Goal: Task Accomplishment & Management: Complete application form

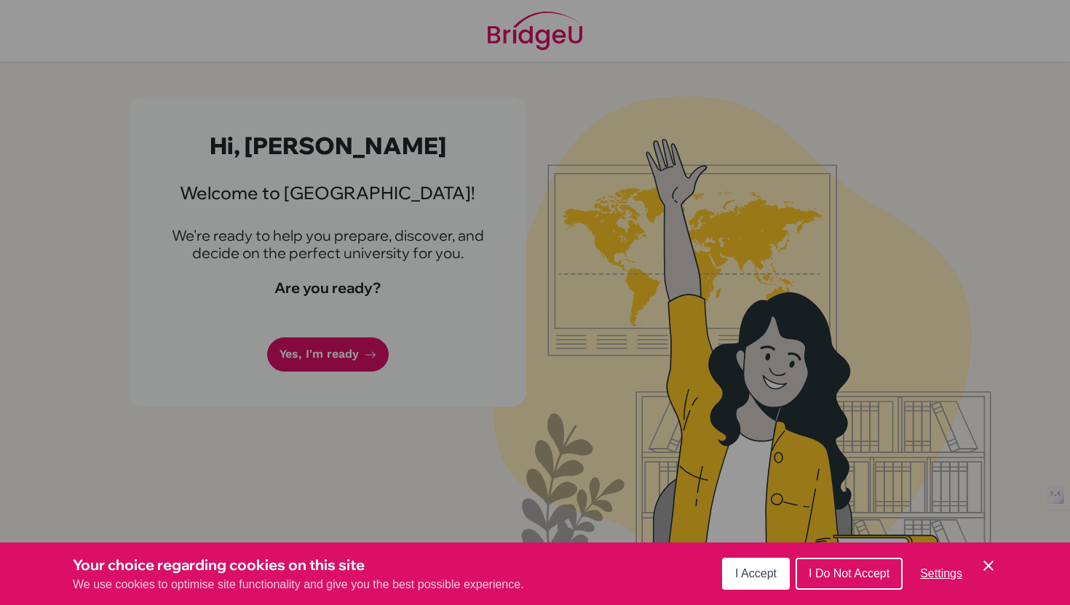
click at [743, 578] on span "I Accept" at bounding box center [755, 574] width 41 height 12
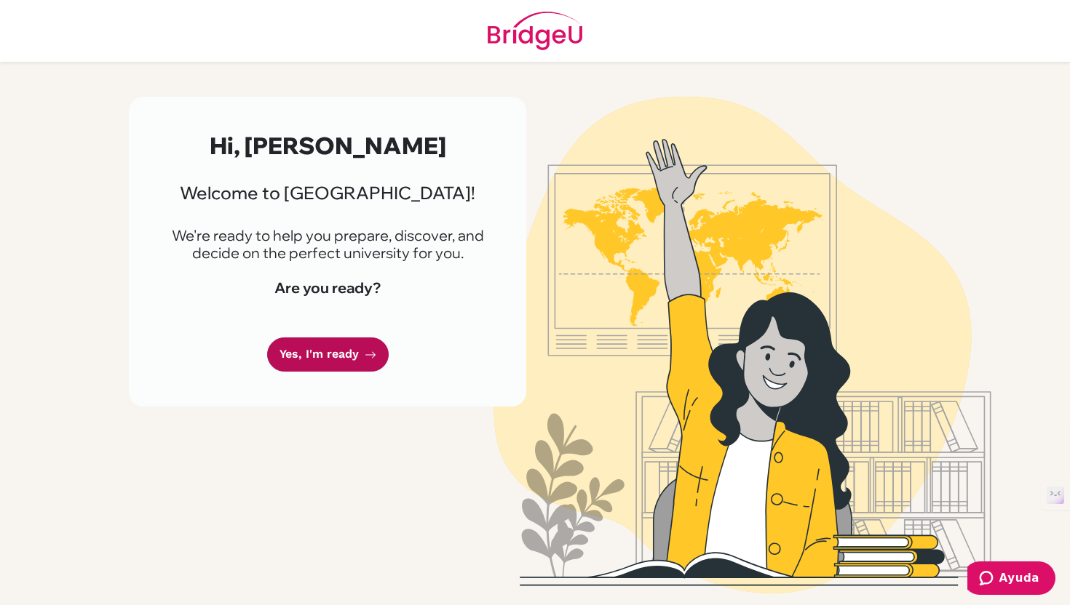
click at [315, 356] on link "Yes, I'm ready" at bounding box center [328, 355] width 122 height 34
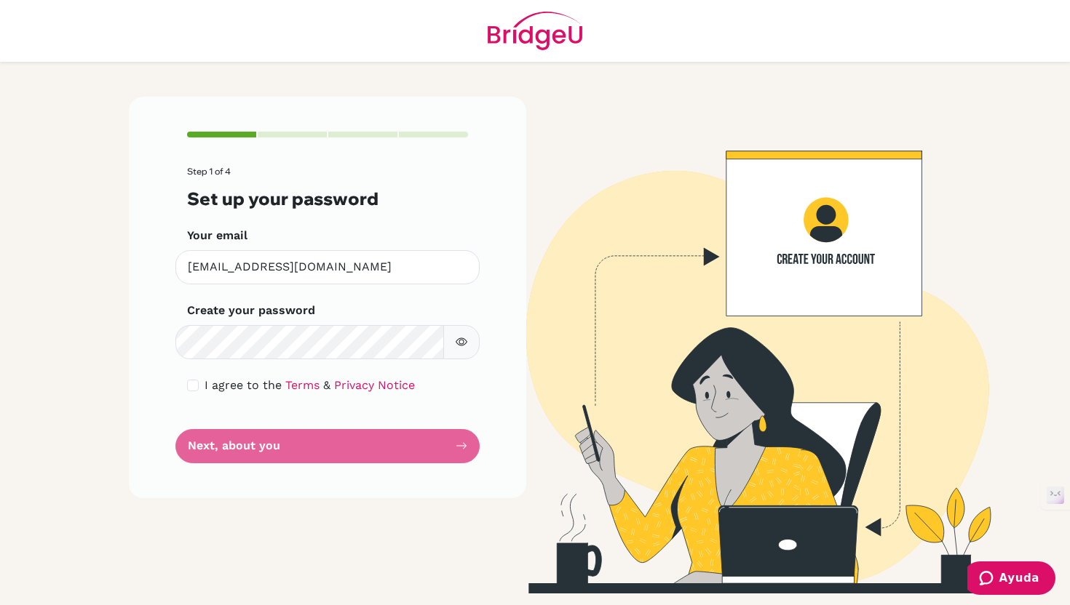
click at [97, 356] on main "Step 1 of 4 Set up your password Your email jcepeda@cicvalencia.org Invalid ema…" at bounding box center [535, 302] width 1070 height 605
click at [199, 389] on div "I agree to the Terms & Privacy Notice" at bounding box center [327, 385] width 281 height 17
click at [185, 390] on div "Step 1 of 4 Set up your password Your email jcepeda@cicvalencia.org Invalid ema…" at bounding box center [327, 298] width 397 height 402
click at [193, 389] on input "checkbox" at bounding box center [193, 386] width 12 height 12
checkbox input "true"
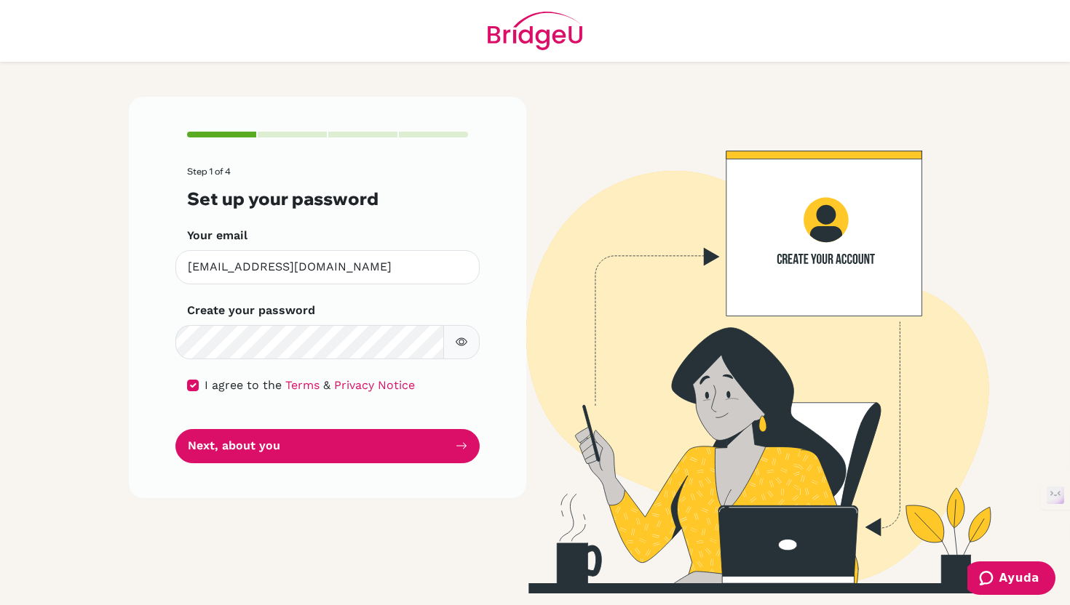
click at [463, 341] on icon "button" at bounding box center [461, 342] width 5 height 5
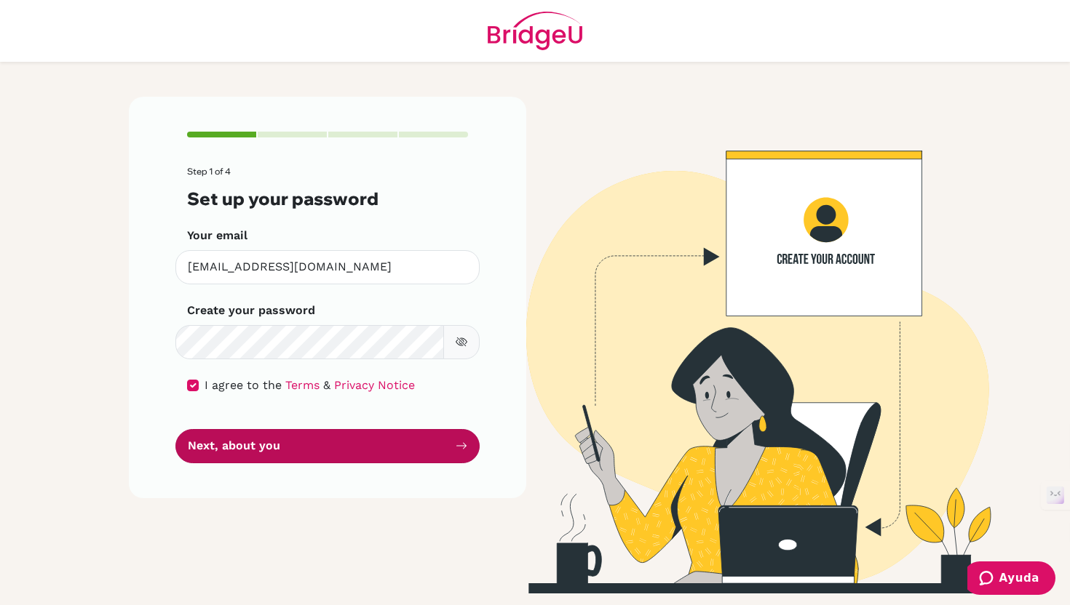
click at [321, 453] on button "Next, about you" at bounding box center [327, 446] width 304 height 34
